Goal: Check status: Check status

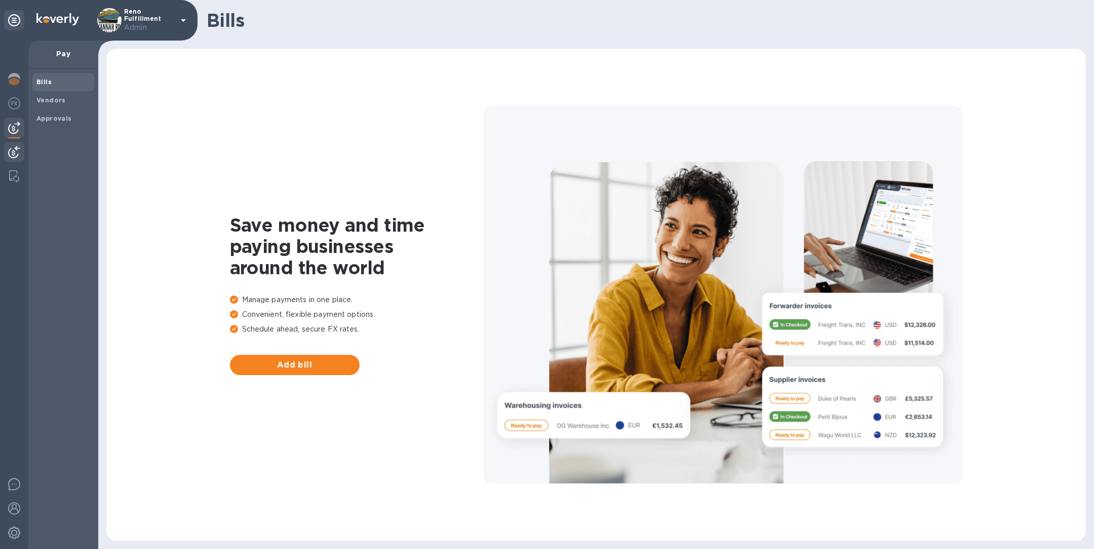
click at [20, 152] on div at bounding box center [14, 153] width 20 height 22
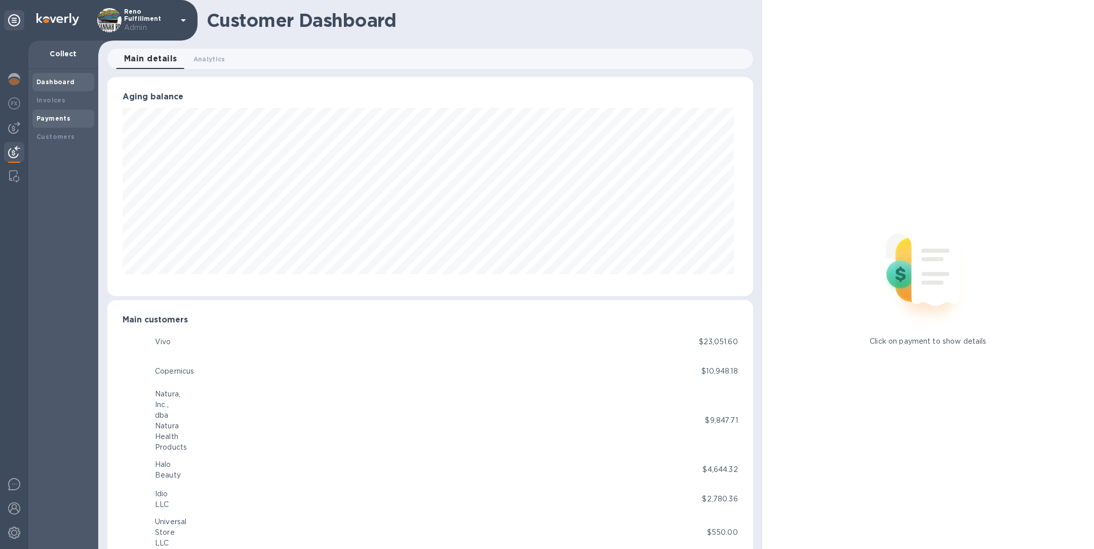
scroll to position [219, 641]
click at [59, 96] on b "Invoices" at bounding box center [50, 100] width 29 height 8
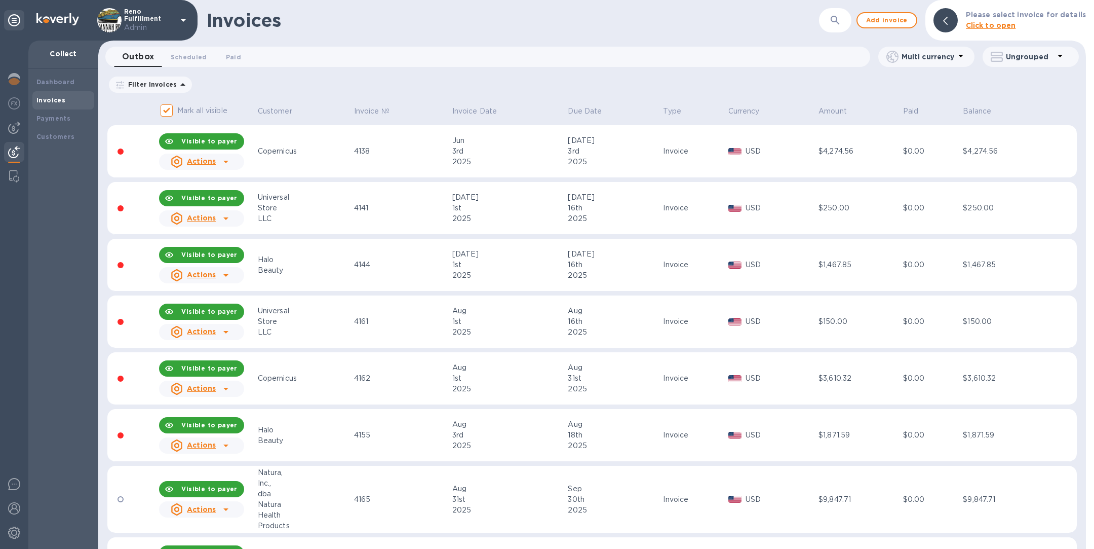
click at [848, 18] on button "button" at bounding box center [835, 20] width 24 height 24
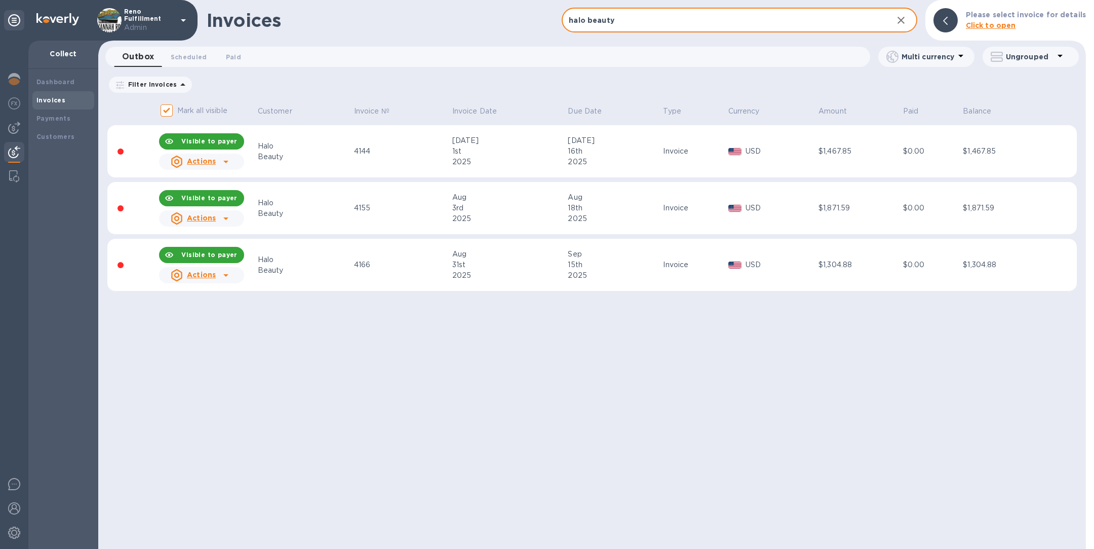
type input "halo beauty"
click at [1044, 54] on p "Ungrouped" at bounding box center [1030, 57] width 48 height 10
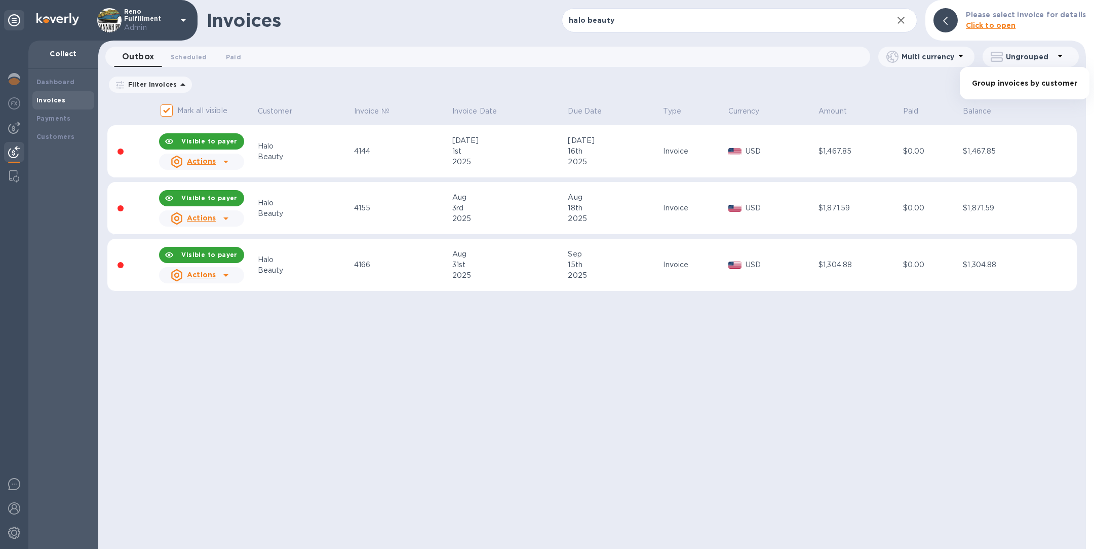
click at [1027, 83] on li "Group invoices by customer" at bounding box center [1025, 83] width 130 height 32
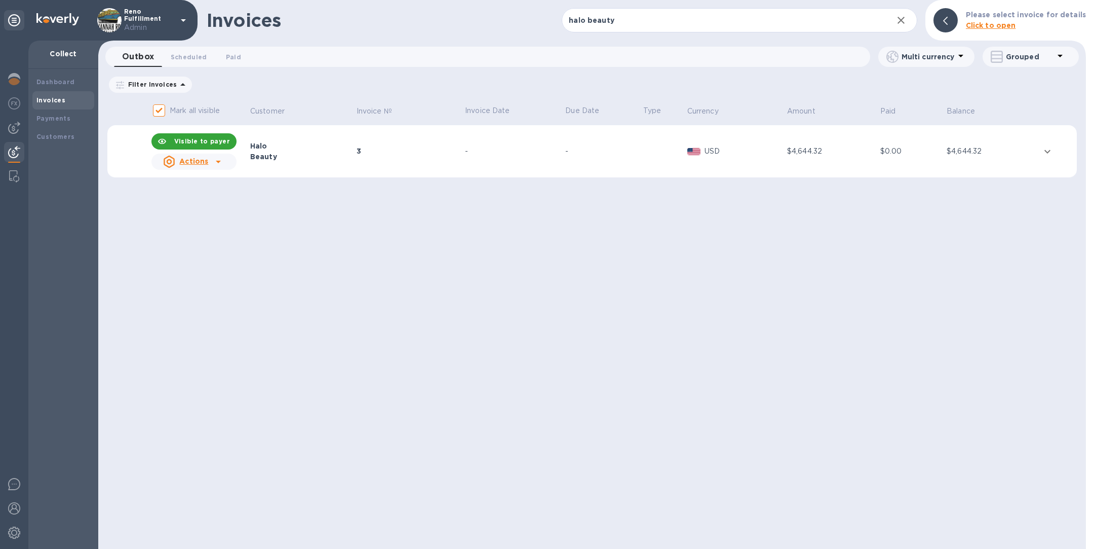
click at [207, 162] on u "Actions" at bounding box center [193, 161] width 29 height 8
click at [213, 228] on u "Customer statement link" at bounding box center [227, 228] width 94 height 8
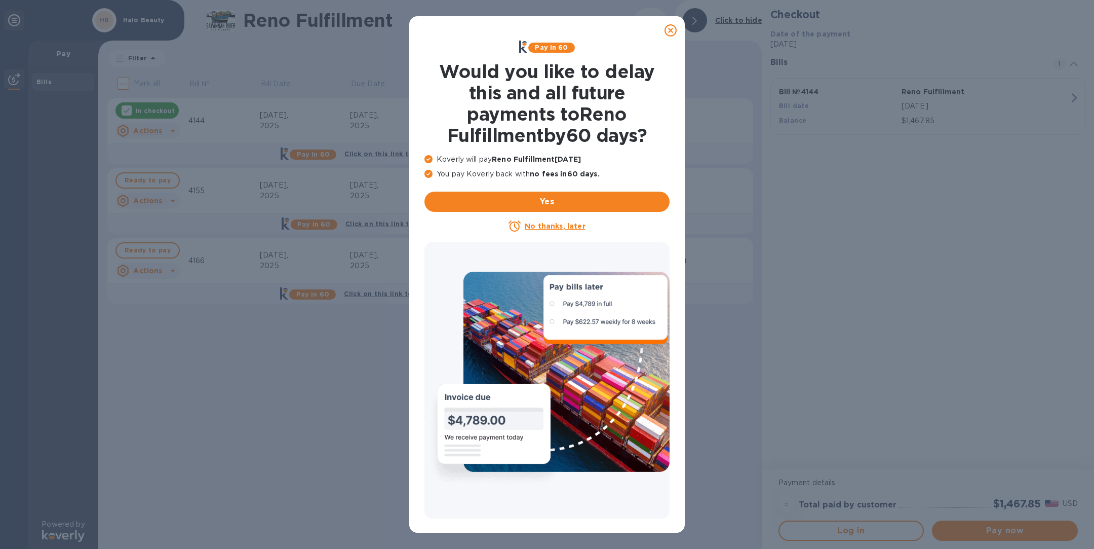
click at [670, 31] on icon at bounding box center [671, 30] width 12 height 12
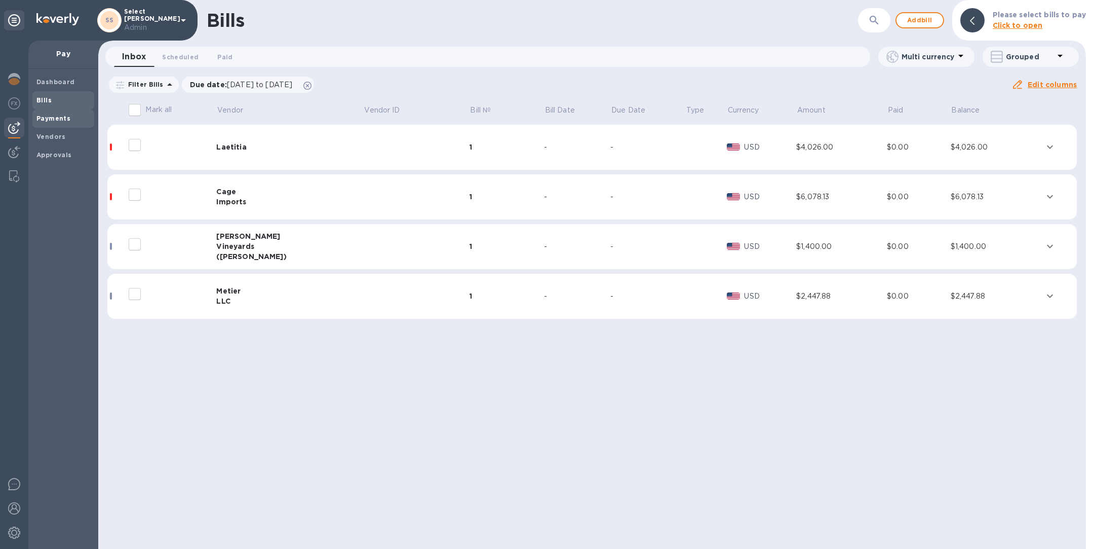
click at [60, 110] on div "Payments" at bounding box center [63, 118] width 62 height 18
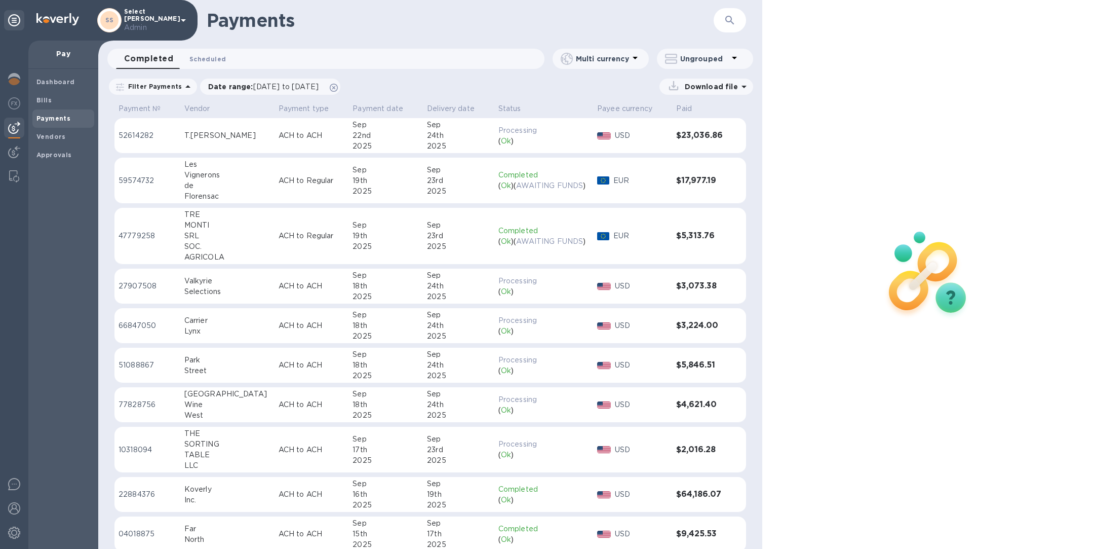
click at [211, 55] on span "Scheduled 0" at bounding box center [207, 59] width 36 height 11
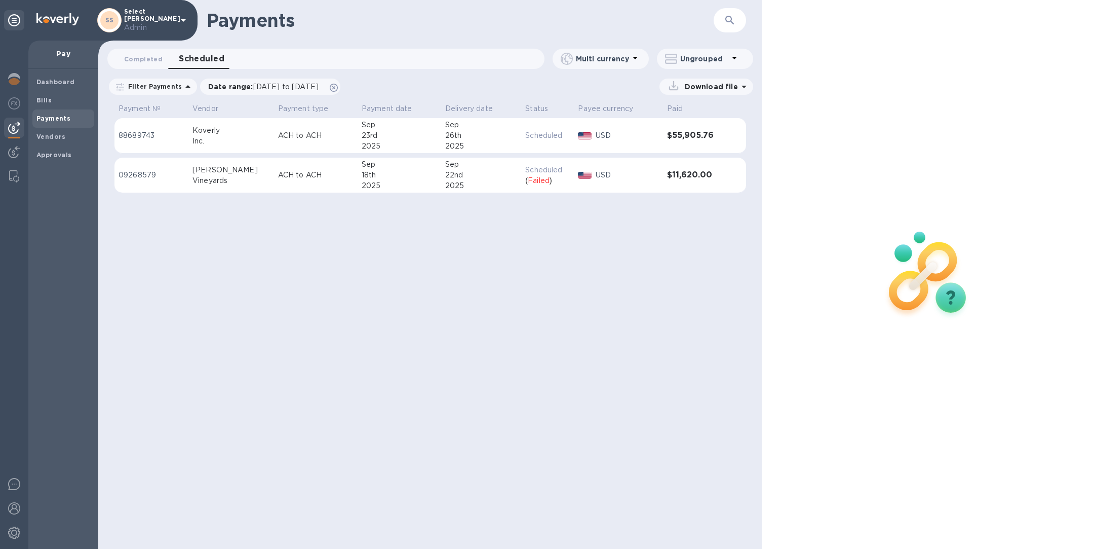
click at [278, 178] on p "ACH to ACH" at bounding box center [315, 175] width 75 height 11
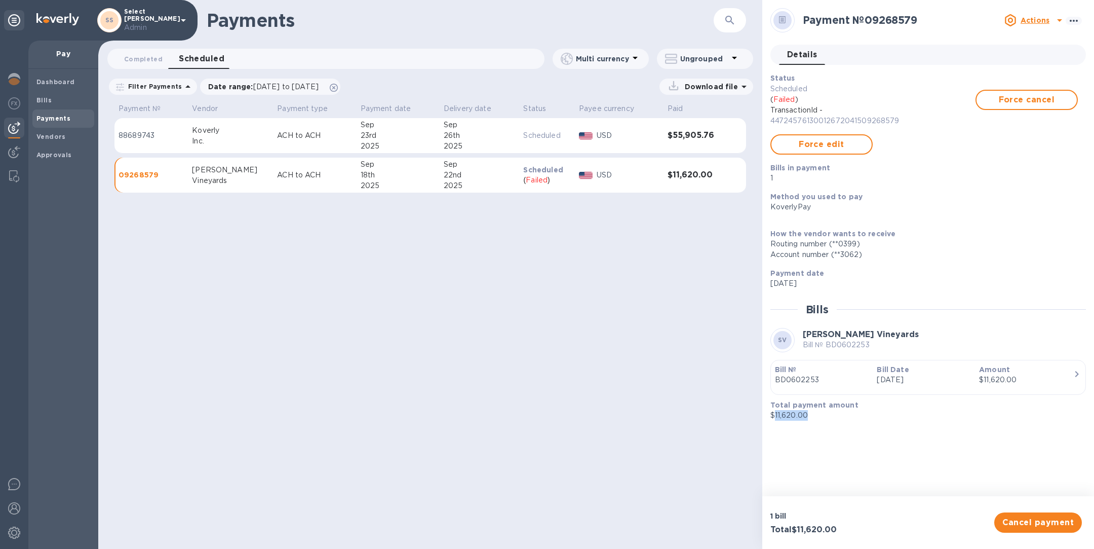
drag, startPoint x: 818, startPoint y: 414, endPoint x: 775, endPoint y: 411, distance: 43.7
click at [775, 411] on p "$11,620.00" at bounding box center [925, 415] width 308 height 11
copy p "11,620.00"
click at [16, 80] on img at bounding box center [14, 79] width 12 height 12
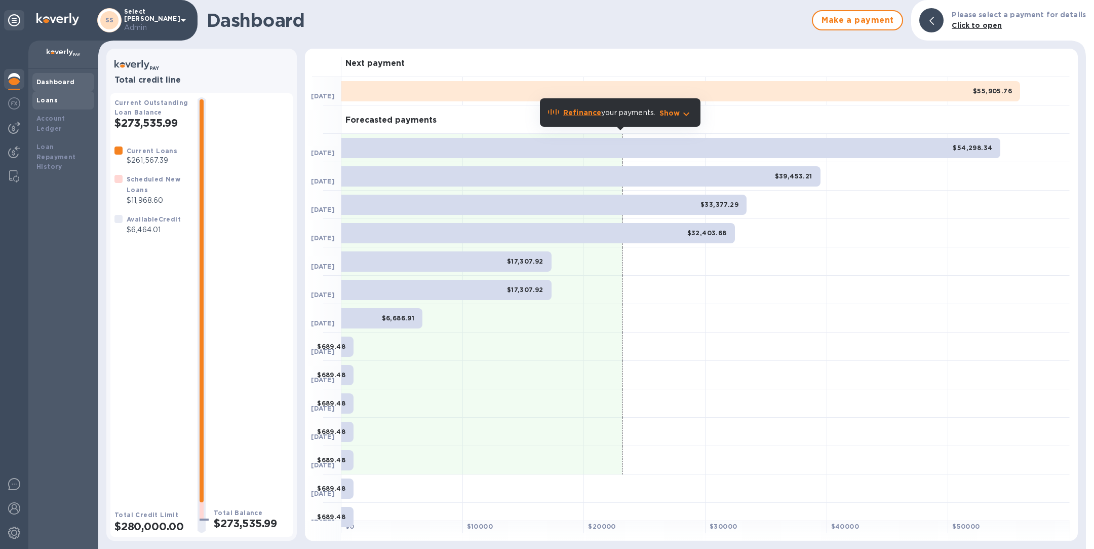
click at [71, 101] on div "Loans" at bounding box center [63, 100] width 54 height 10
